Goal: Obtain resource: Download file/media

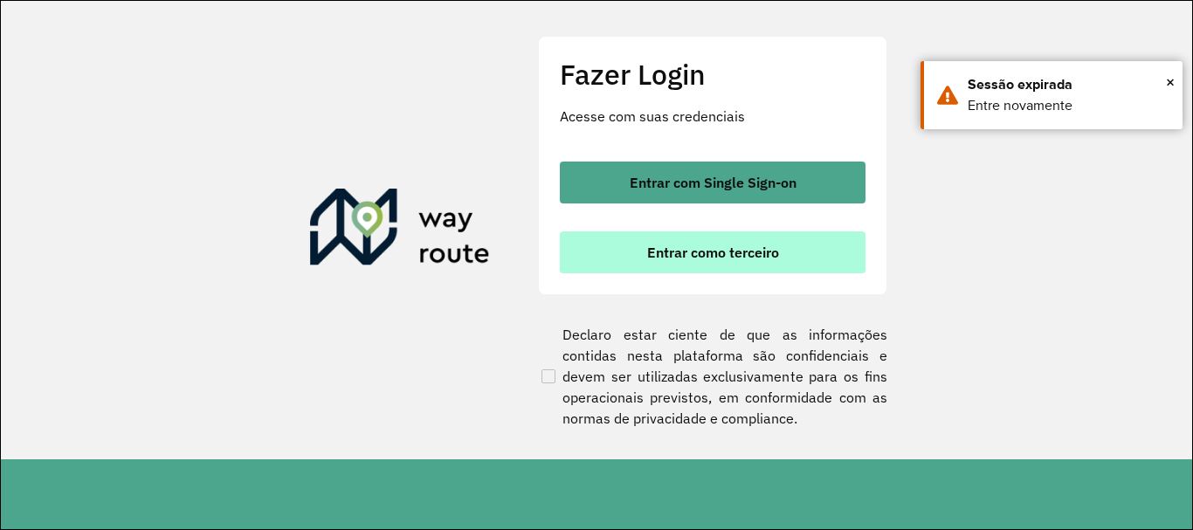
click at [687, 270] on button "Entrar como terceiro" at bounding box center [713, 252] width 306 height 42
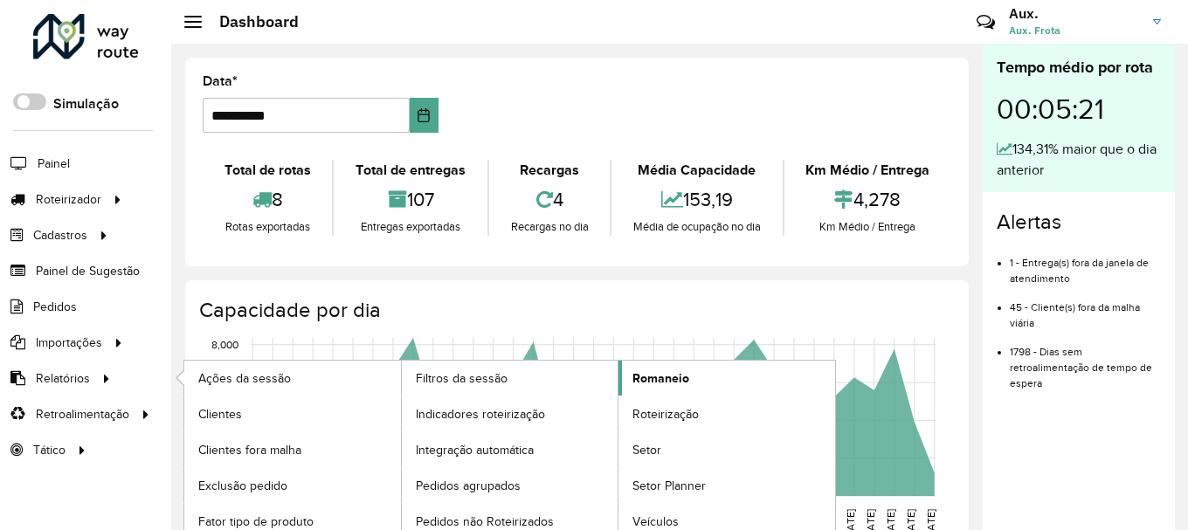
click at [687, 388] on link "Romaneio" at bounding box center [726, 378] width 217 height 35
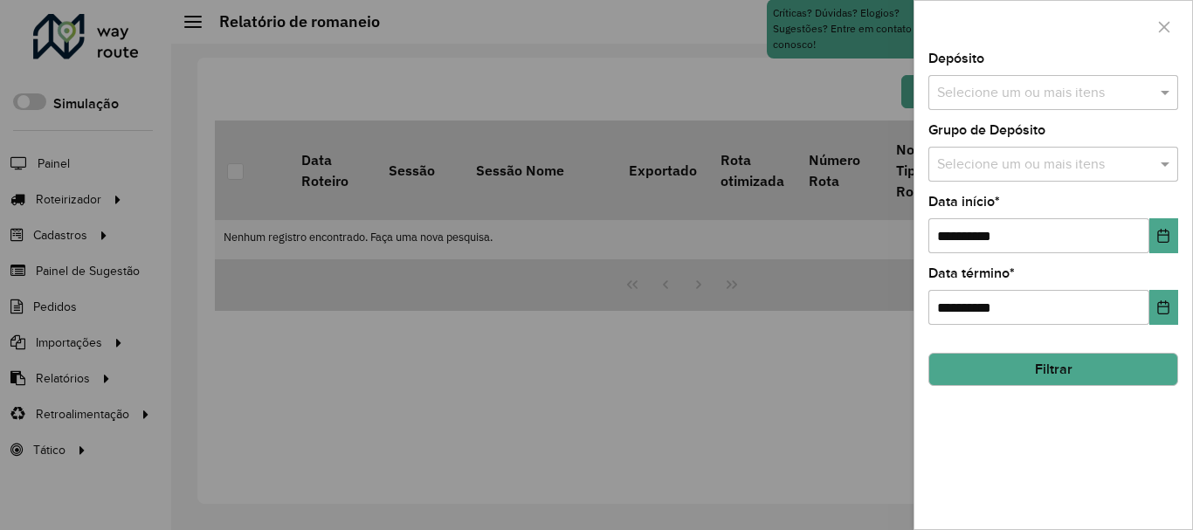
click at [987, 93] on input "text" at bounding box center [1045, 93] width 224 height 21
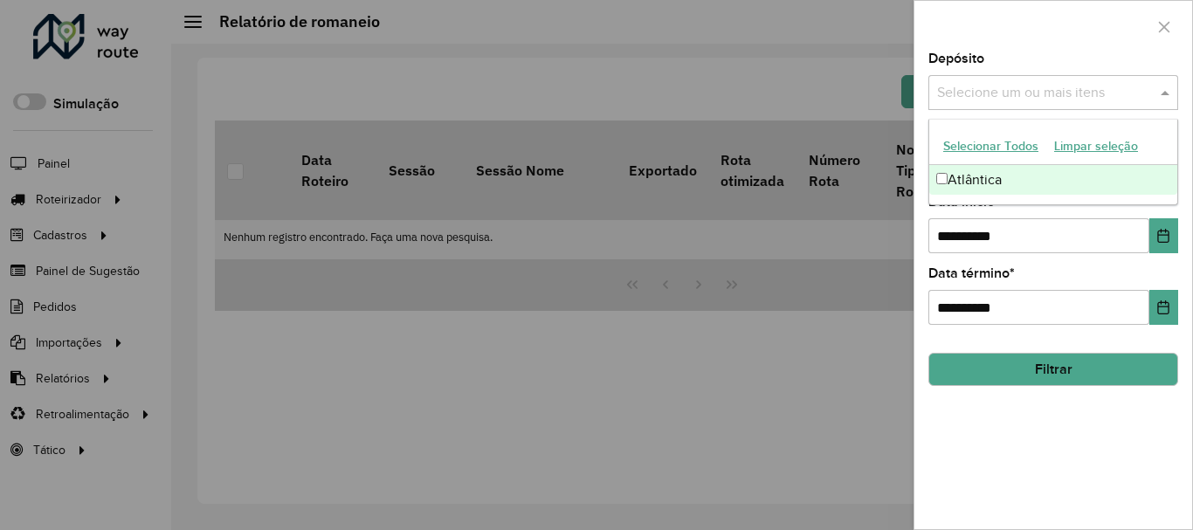
click at [992, 191] on div "Atlântica" at bounding box center [1053, 180] width 248 height 30
click at [1167, 249] on button "Choose Date" at bounding box center [1163, 235] width 29 height 35
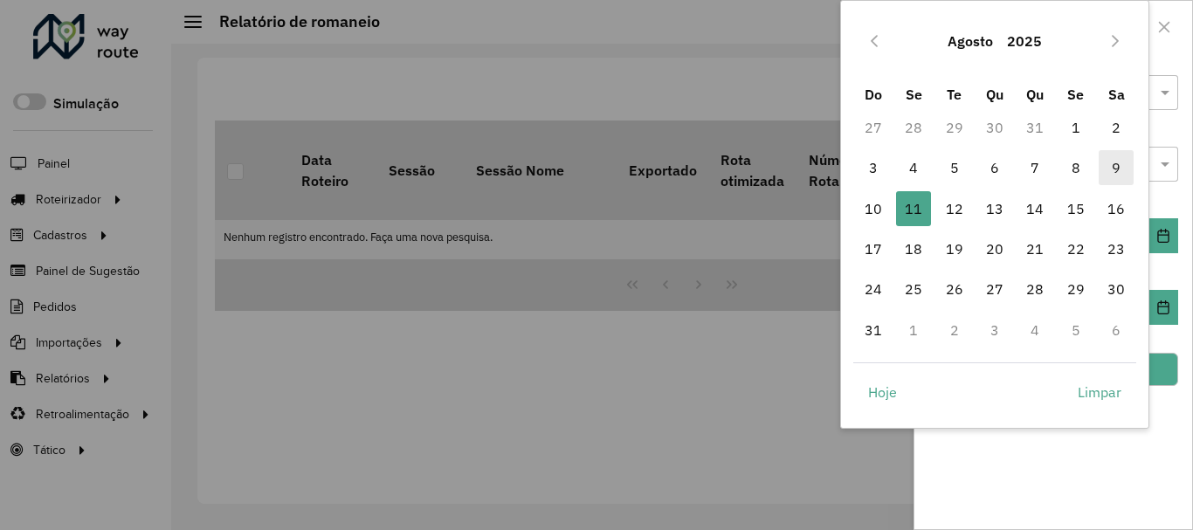
click at [1118, 169] on span "9" at bounding box center [1115, 167] width 35 height 35
type input "**********"
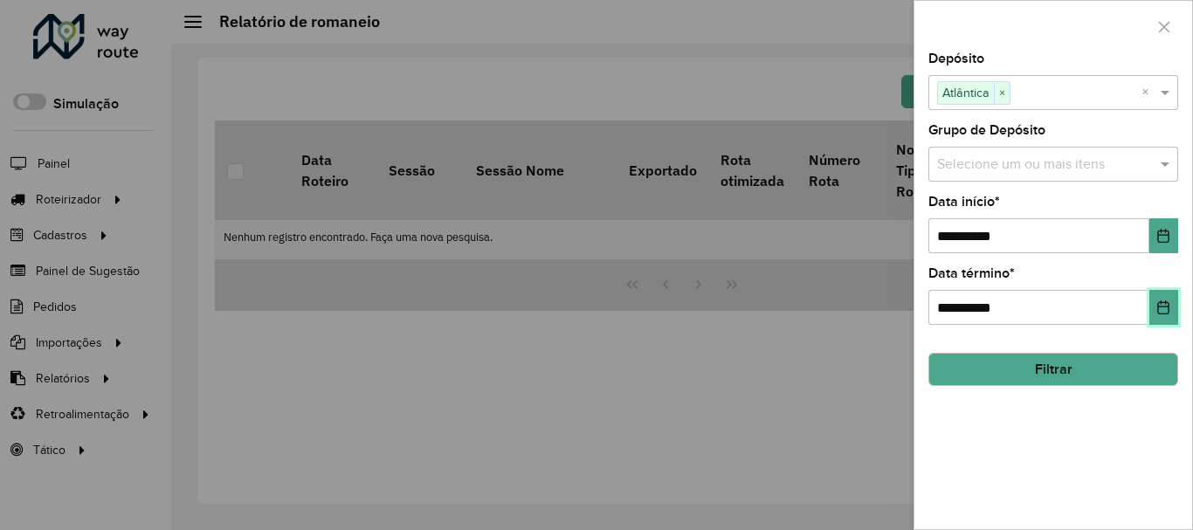
click at [1171, 309] on button "Choose Date" at bounding box center [1163, 307] width 29 height 35
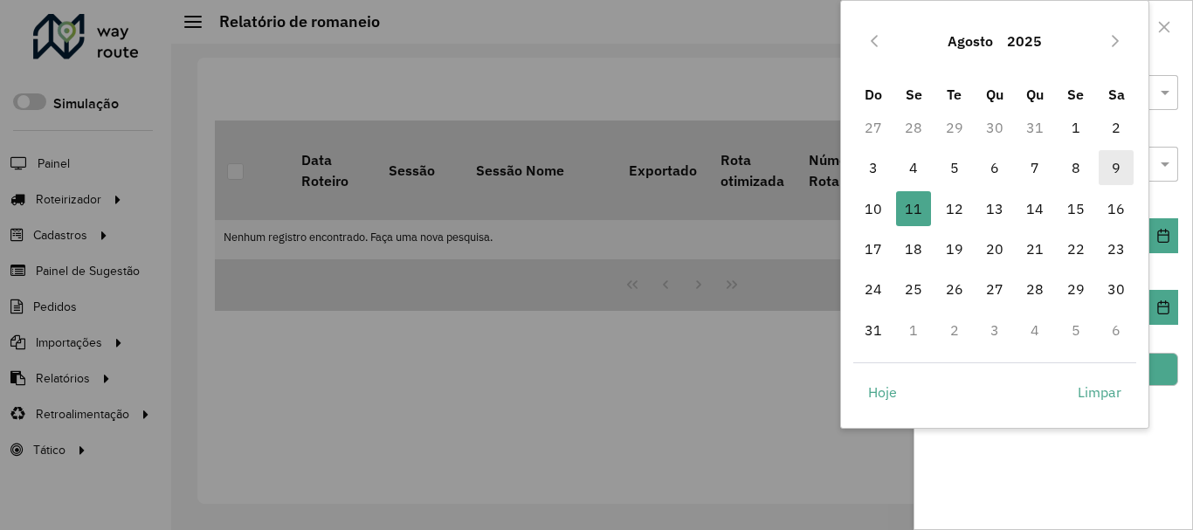
click at [1126, 175] on span "9" at bounding box center [1115, 167] width 35 height 35
type input "**********"
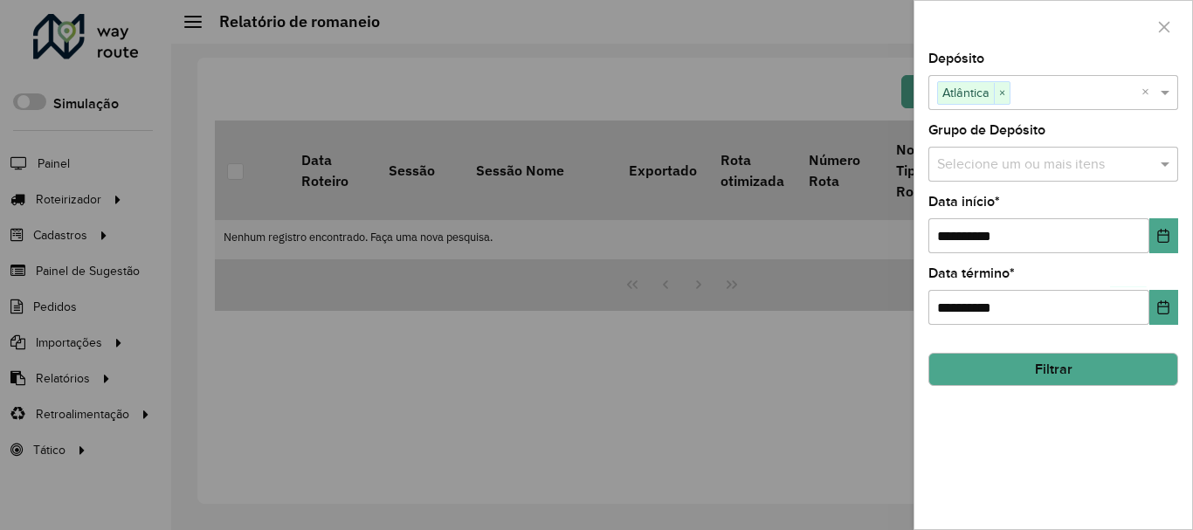
click at [1073, 363] on button "Filtrar" at bounding box center [1053, 369] width 250 height 33
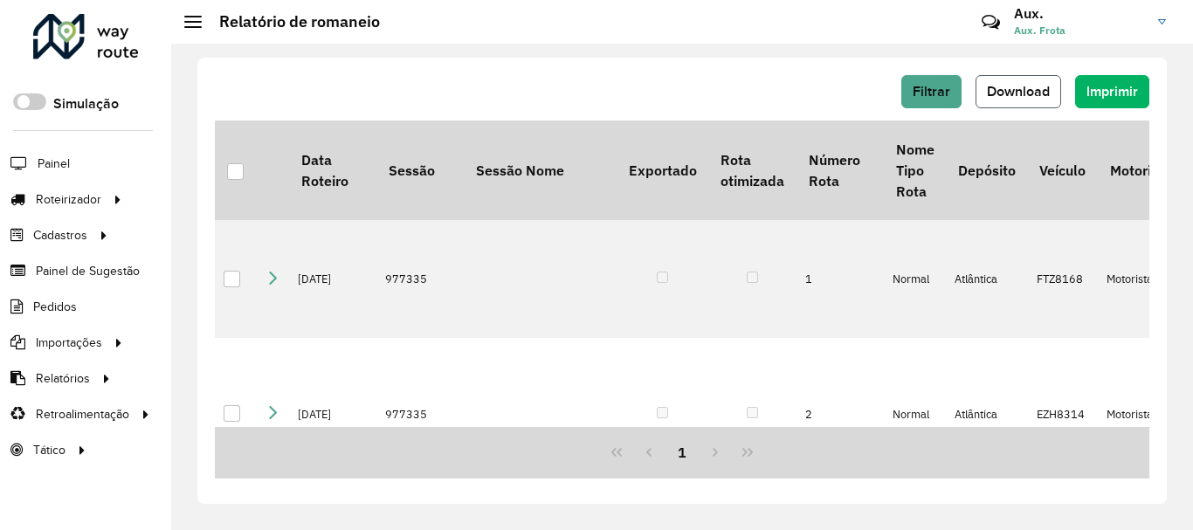
click at [1034, 90] on span "Download" at bounding box center [1018, 91] width 63 height 15
